Goal: Task Accomplishment & Management: Manage account settings

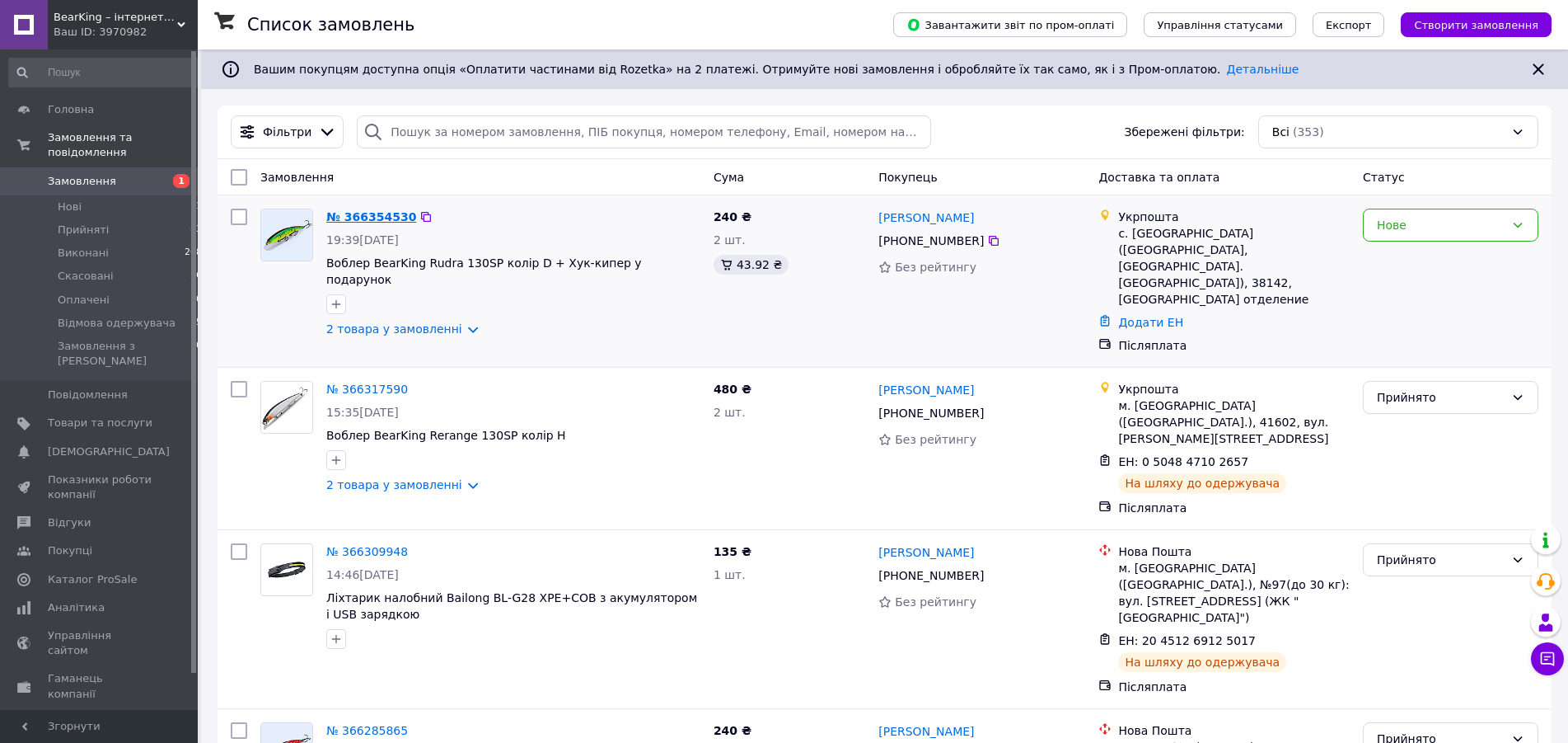
click at [376, 214] on link "№ 366354530" at bounding box center [371, 216] width 90 height 13
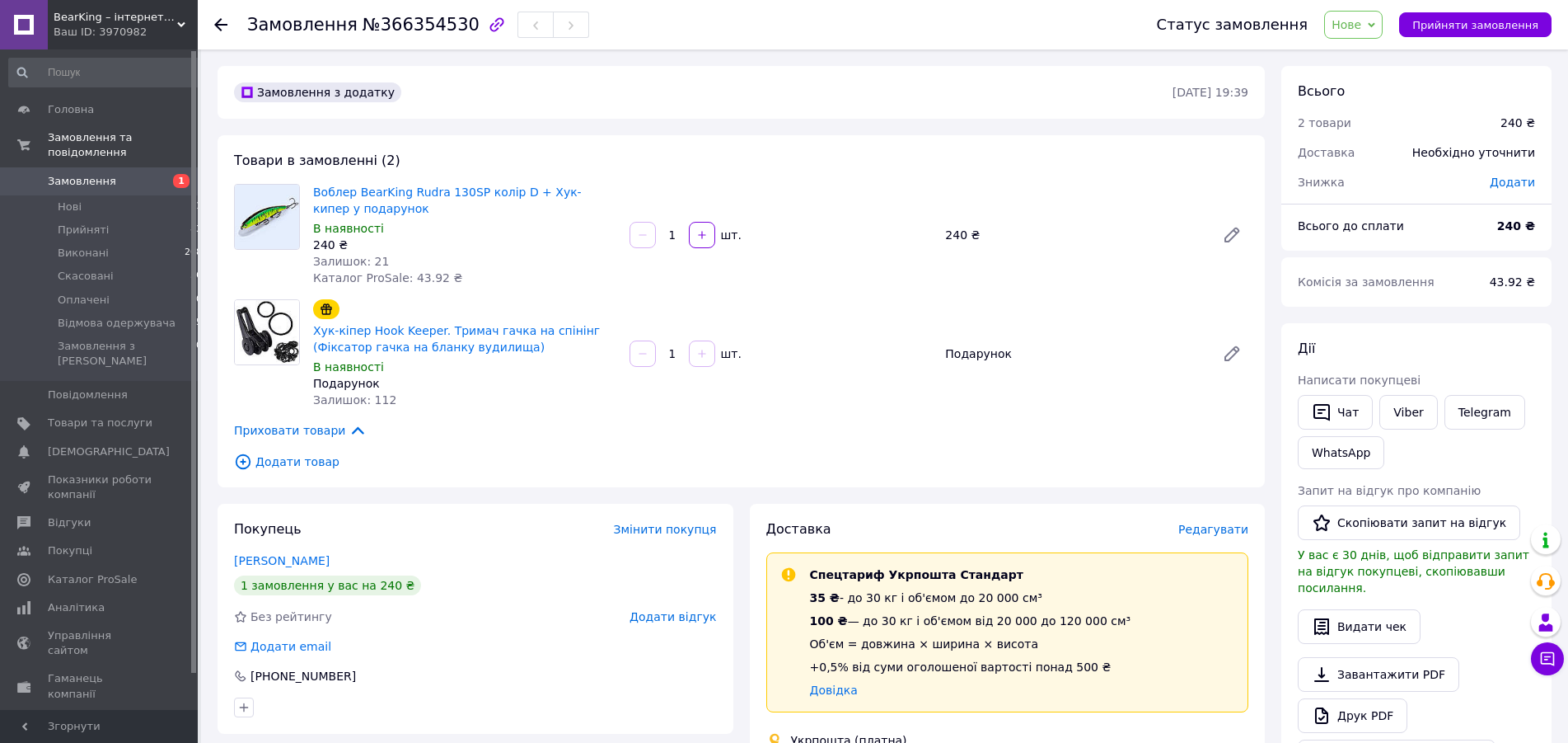
click at [972, 19] on div "Замовлення №366354530" at bounding box center [686, 25] width 877 height 49
click at [1361, 28] on span "Нове" at bounding box center [1347, 25] width 30 height 13
click at [1375, 59] on li "Прийнято" at bounding box center [1392, 57] width 134 height 25
